Goal: Register for event/course

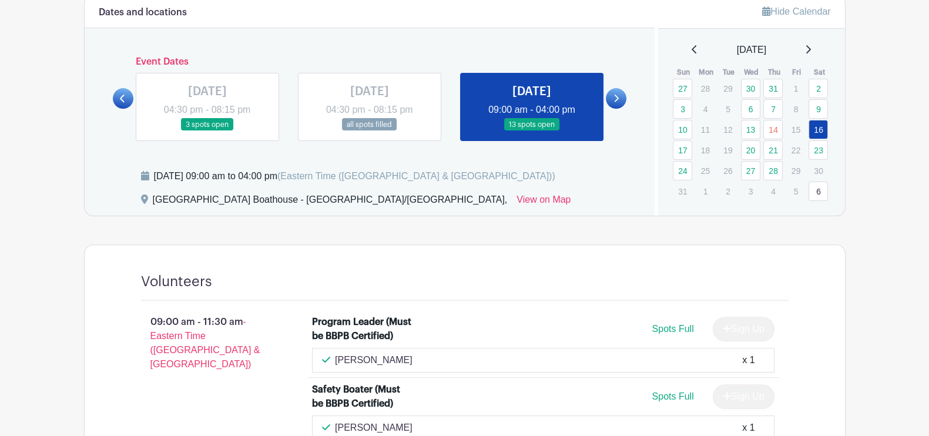
scroll to position [474, 0]
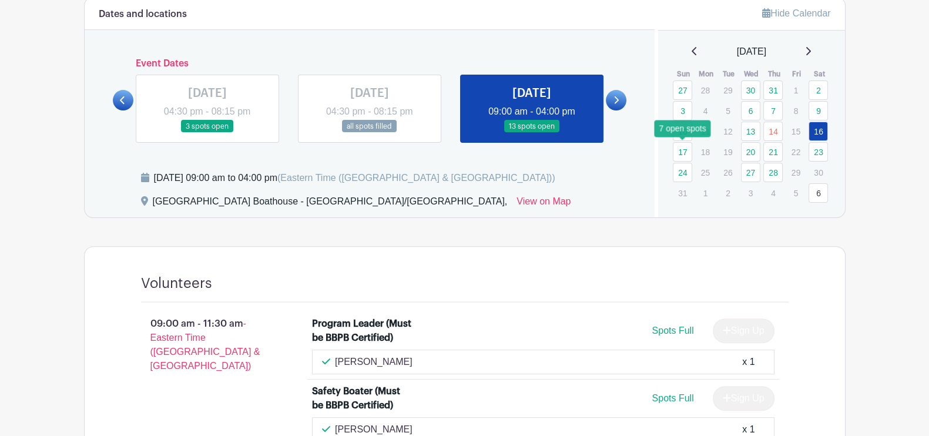
click at [684, 152] on link "17" at bounding box center [682, 151] width 19 height 19
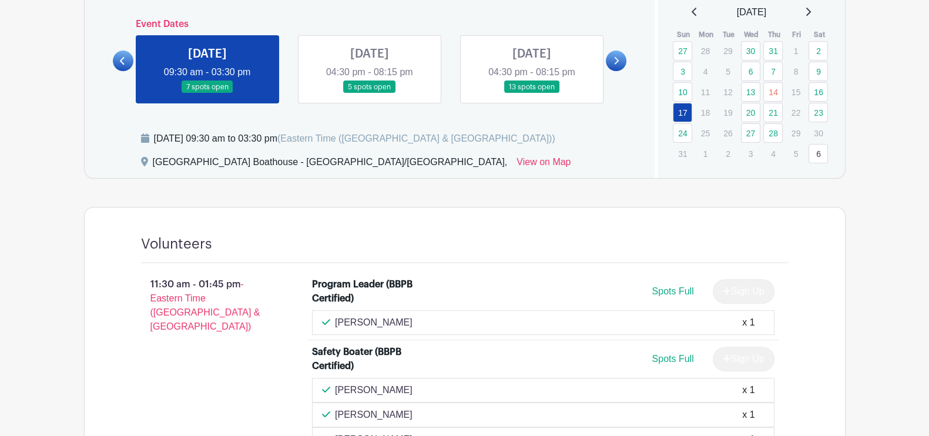
scroll to position [499, 0]
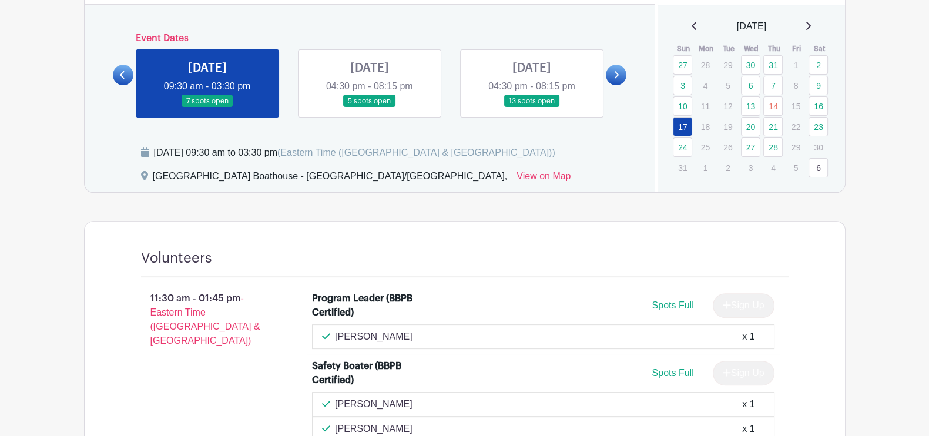
click at [397, 330] on p "Christina Trapani" at bounding box center [374, 337] width 78 height 14
copy div "Christina Trapani"
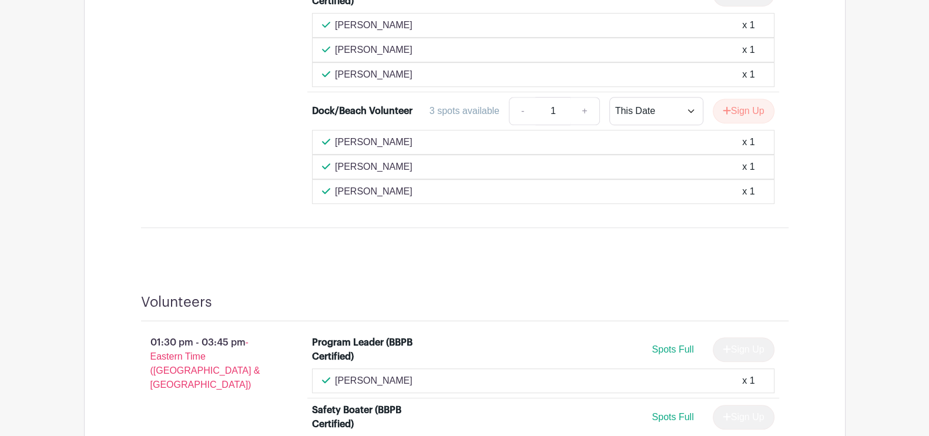
scroll to position [886, 0]
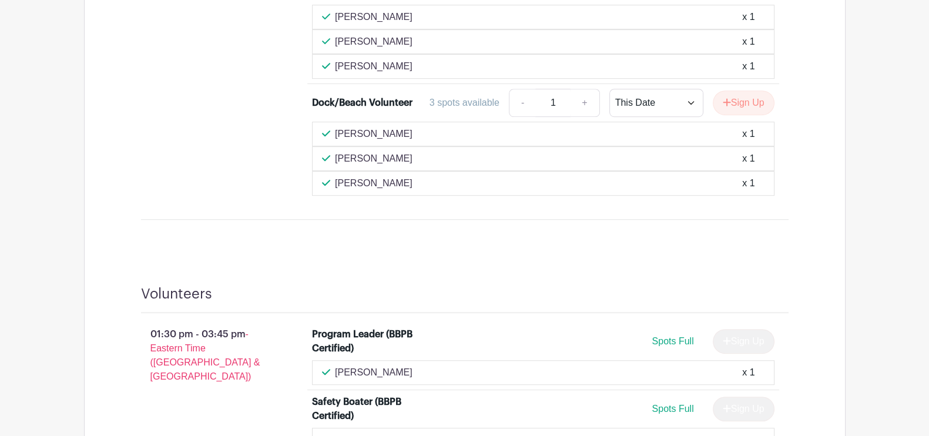
drag, startPoint x: 381, startPoint y: 367, endPoint x: 347, endPoint y: 358, distance: 35.9
click at [347, 360] on div "Phiroz Dalal x 1" at bounding box center [543, 372] width 463 height 25
copy div "Phiroz Dalal"
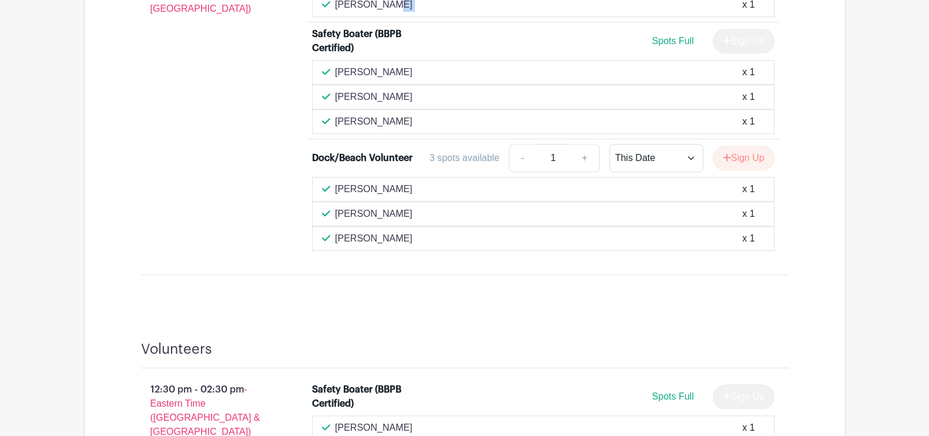
scroll to position [1255, 0]
